Goal: Check status

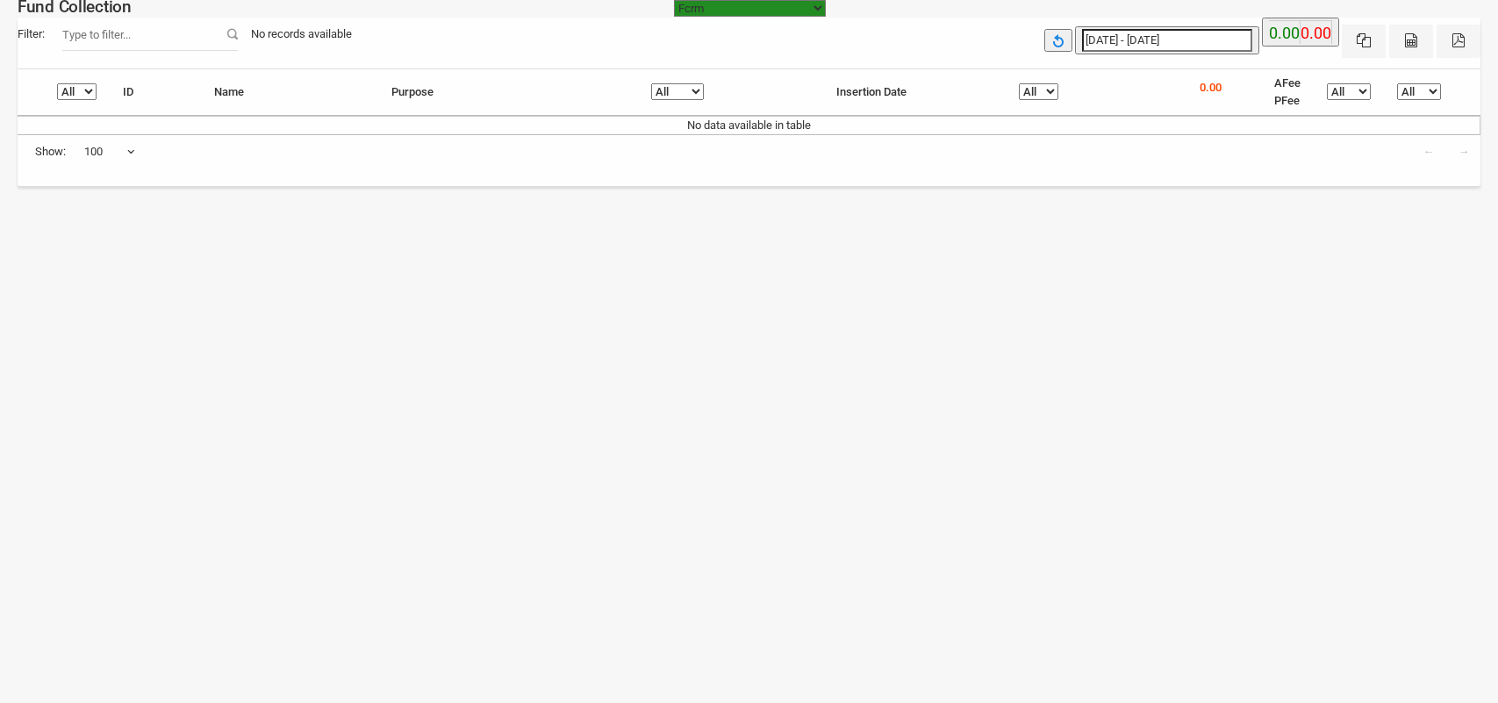
select select "[URL][DOMAIN_NAME]"
select select "100"
type input "[DATE]"
click at [1113, 40] on input "[DATE] - [DATE]" at bounding box center [1167, 40] width 170 height 23
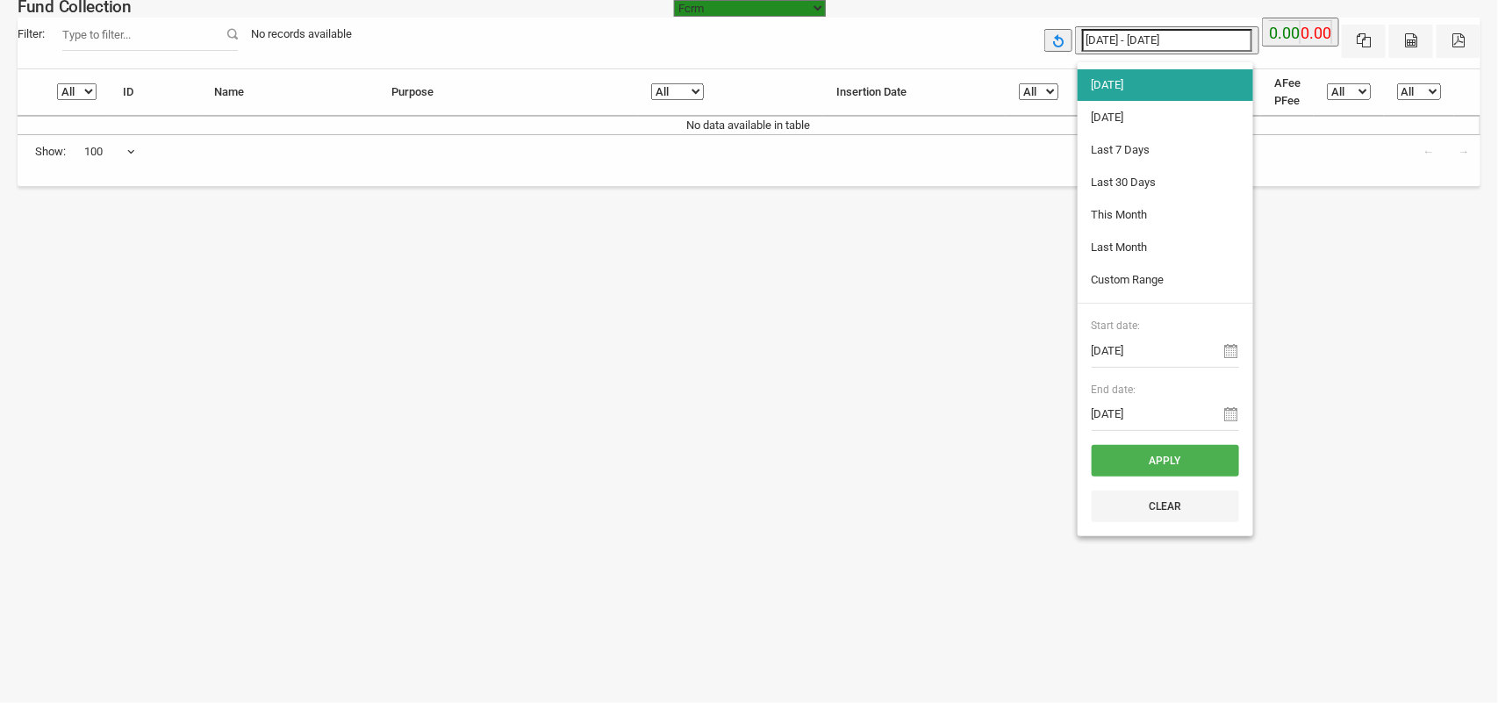
type input "[DATE]"
click at [1103, 121] on li "[DATE]" at bounding box center [1165, 118] width 175 height 32
type input "[DATE] - [DATE]"
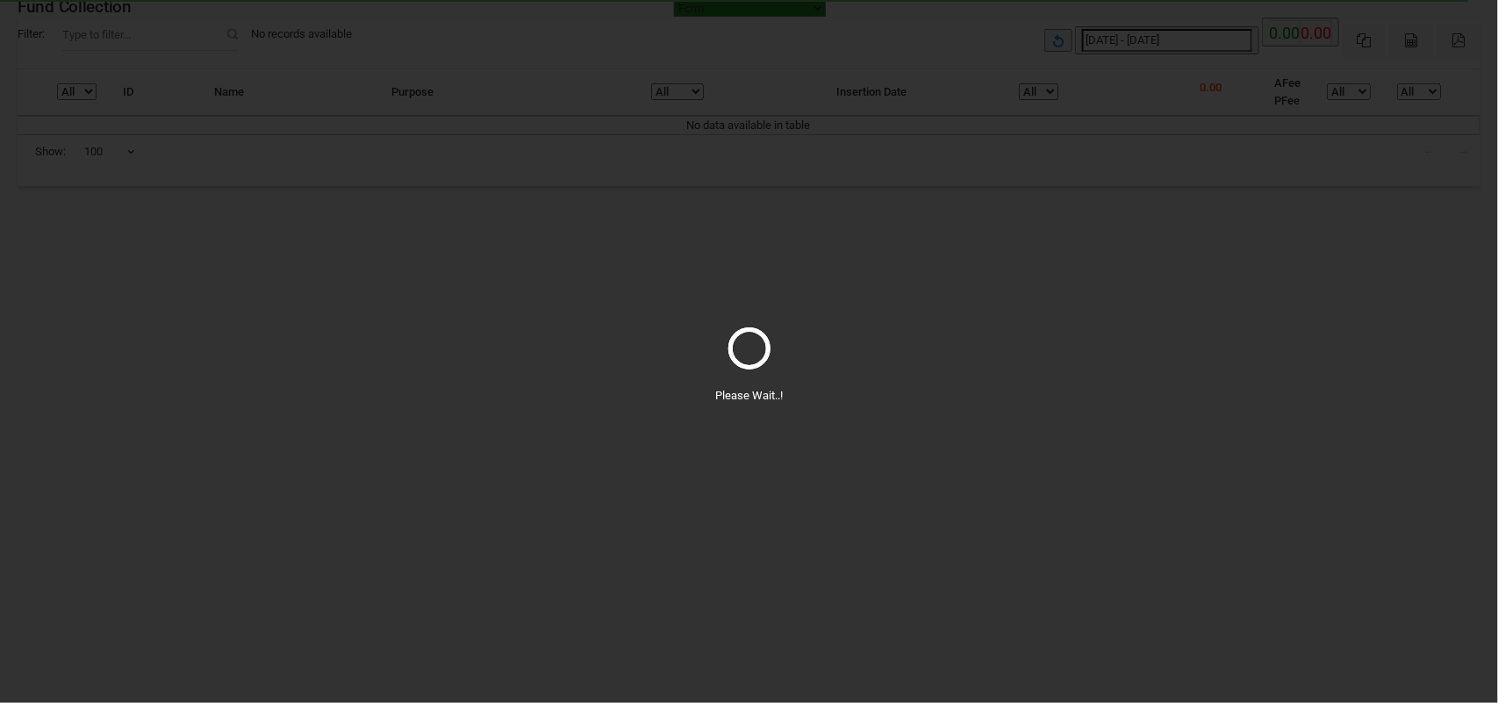
select select "100"
